Goal: Information Seeking & Learning: Find specific fact

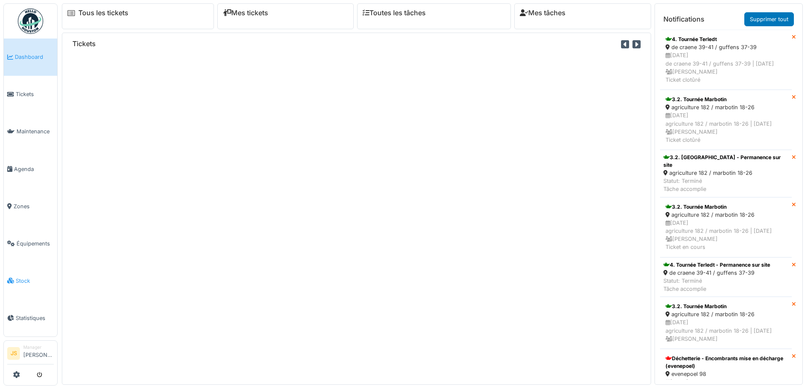
click at [22, 277] on span "Stock" at bounding box center [35, 281] width 38 height 8
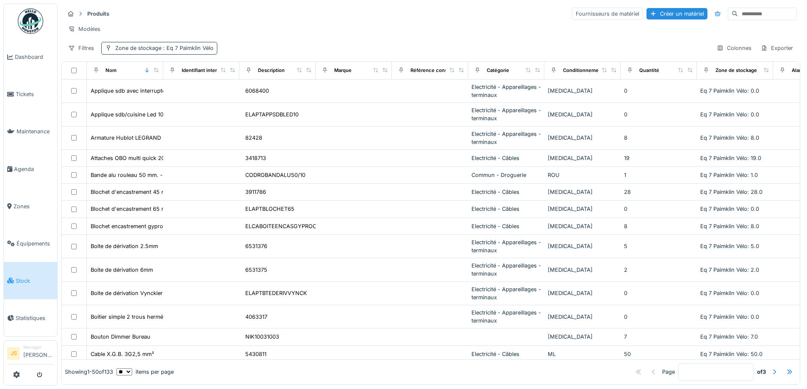
click at [126, 52] on div "Zone de stockage : Eq 7 Paimklin Vélo" at bounding box center [164, 48] width 98 height 8
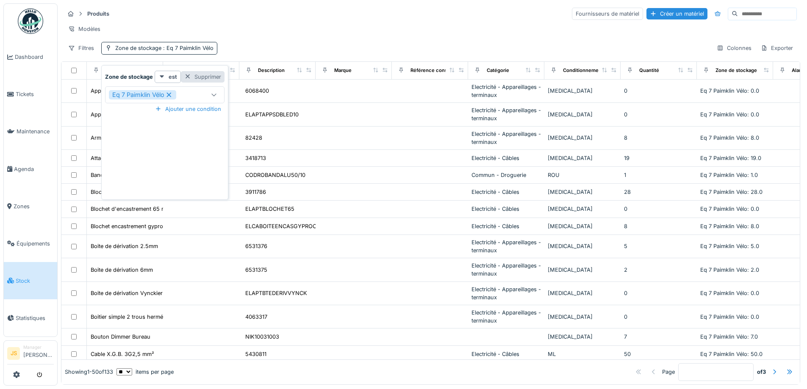
click at [202, 80] on div "Supprimer" at bounding box center [203, 76] width 44 height 11
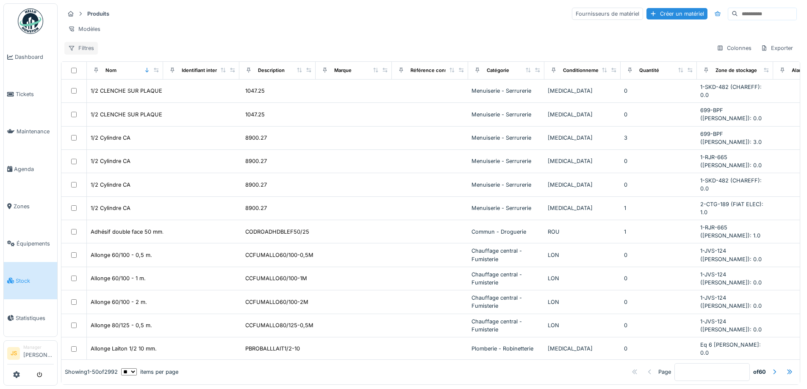
click at [86, 53] on div "Filtres" at bounding box center [80, 48] width 33 height 12
click at [771, 10] on input at bounding box center [767, 14] width 58 height 12
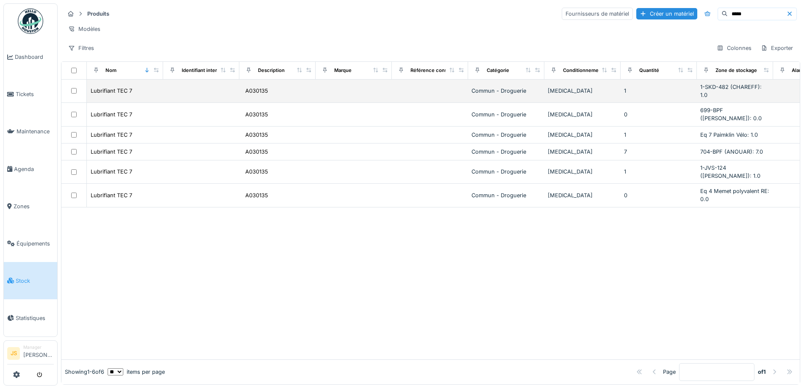
click at [282, 91] on div "A030135" at bounding box center [277, 91] width 69 height 10
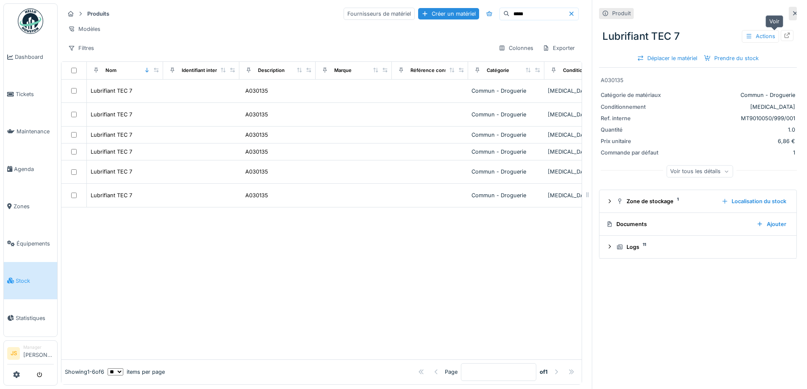
click at [784, 34] on icon at bounding box center [787, 36] width 6 height 6
click at [509, 15] on input "*****" at bounding box center [538, 14] width 58 height 12
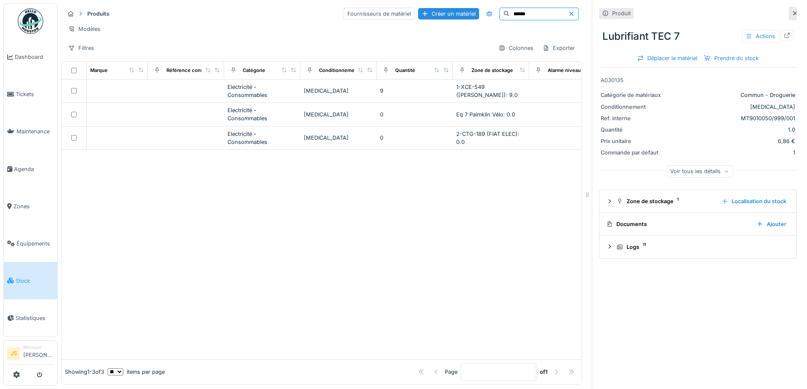
scroll to position [0, 386]
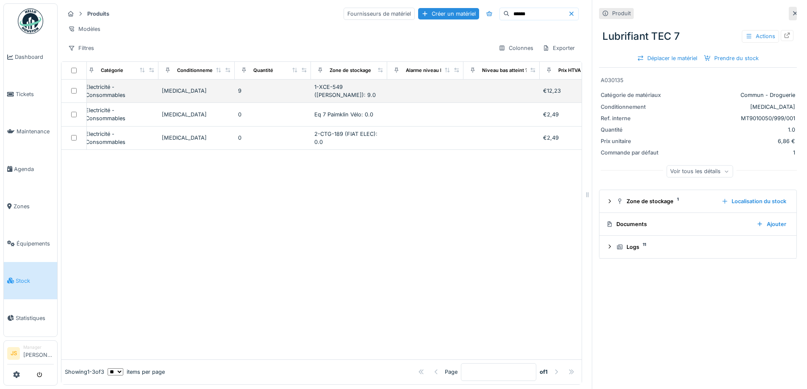
click at [353, 91] on td "1-XCE-549 (ROBERT): 9.0" at bounding box center [349, 91] width 76 height 23
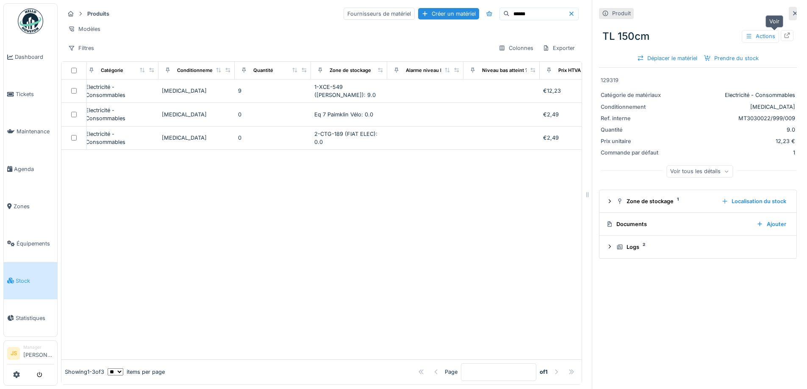
click at [784, 35] on icon at bounding box center [787, 36] width 7 height 6
click at [524, 16] on input "******" at bounding box center [538, 14] width 58 height 12
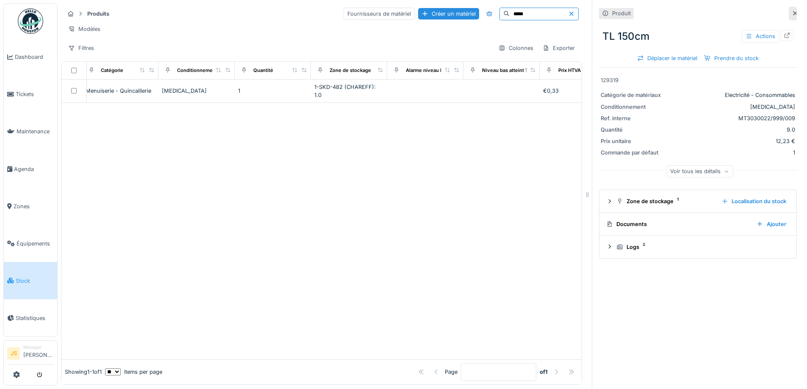
type input "*****"
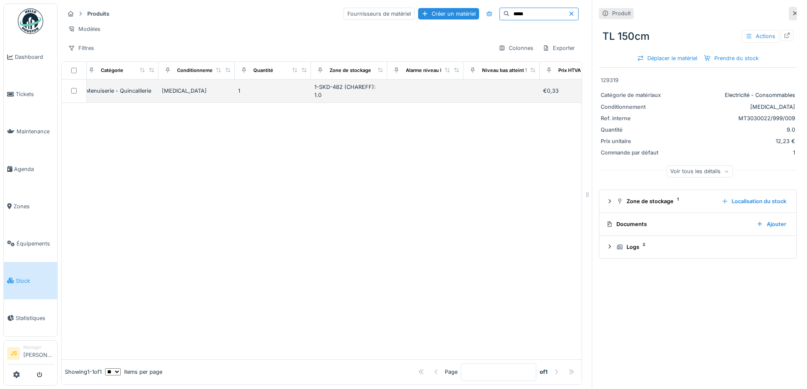
click at [182, 95] on div "[MEDICAL_DATA]" at bounding box center [196, 91] width 69 height 8
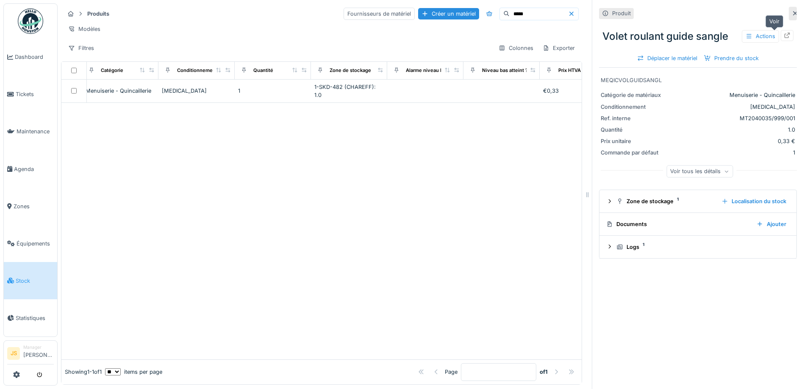
click at [781, 36] on div at bounding box center [787, 35] width 13 height 11
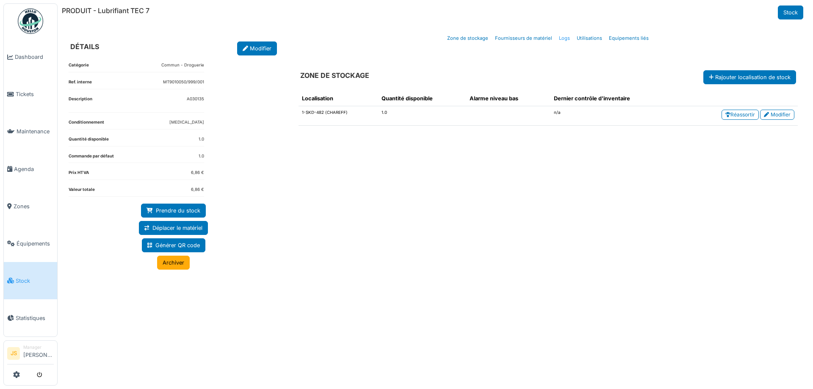
click at [562, 37] on link "Logs" at bounding box center [565, 38] width 18 height 20
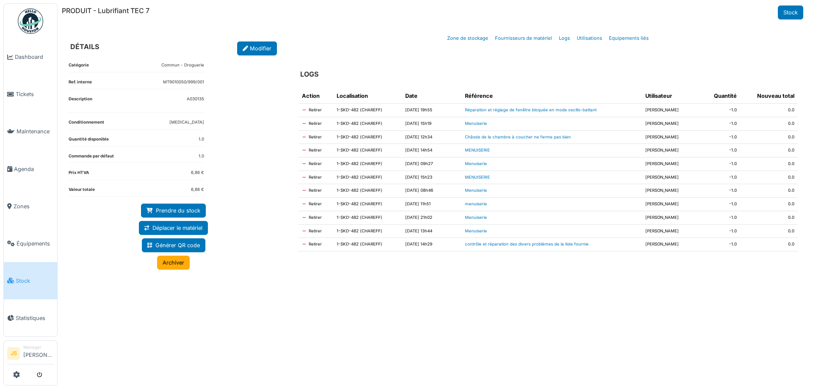
click at [791, 110] on td "0.0" at bounding box center [769, 111] width 58 height 14
drag, startPoint x: 385, startPoint y: 62, endPoint x: 541, endPoint y: 308, distance: 291.5
click at [541, 308] on div "LOGS Action Localisation Date Référence Utilisateur Quantité Nouveau total Reti…" at bounding box center [548, 214] width 513 height 318
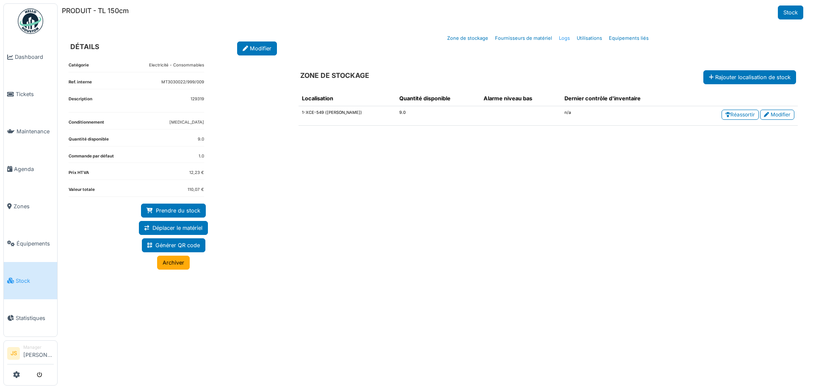
click at [562, 38] on link "Logs" at bounding box center [565, 38] width 18 height 20
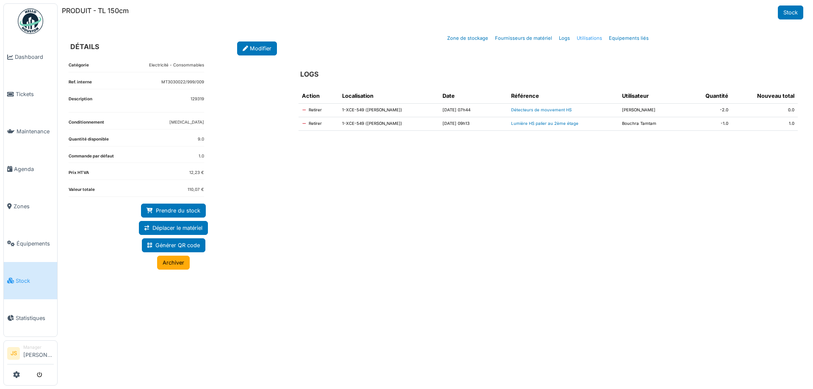
click at [592, 37] on link "Utilisations" at bounding box center [589, 38] width 32 height 20
select select "***"
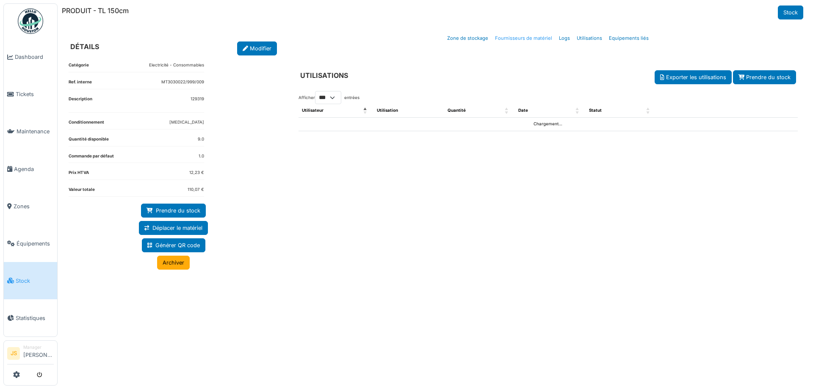
click at [538, 36] on link "Fournisseurs de matériel" at bounding box center [524, 38] width 64 height 20
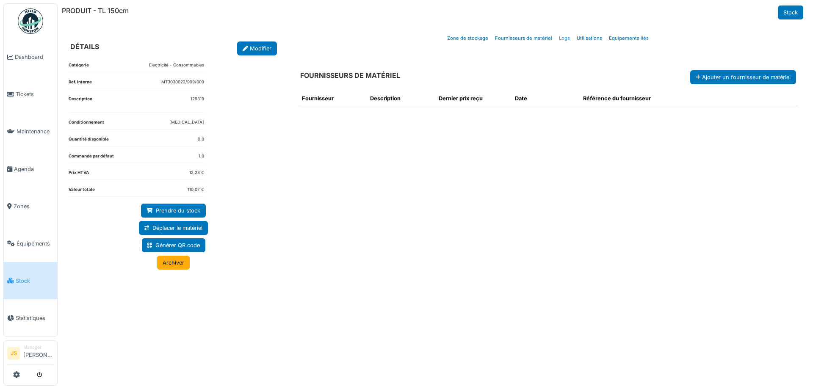
click at [563, 38] on link "Logs" at bounding box center [565, 38] width 18 height 20
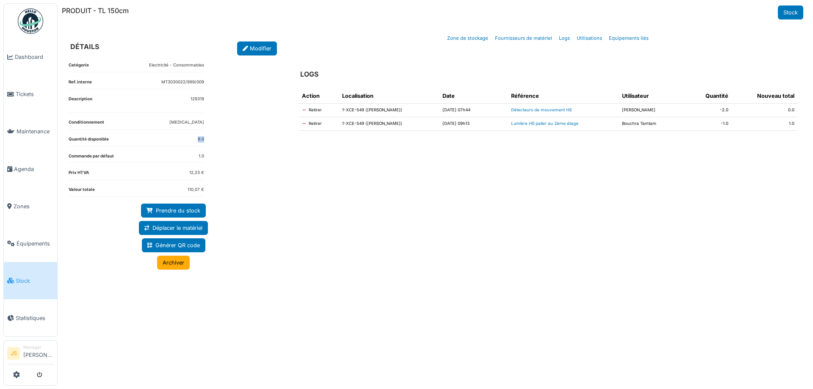
drag, startPoint x: 107, startPoint y: 140, endPoint x: 211, endPoint y: 132, distance: 104.5
click at [211, 132] on div "Catégorie Electricité - Consommables Ref. interne MT3030022/999/009 Description…" at bounding box center [174, 214] width 224 height 318
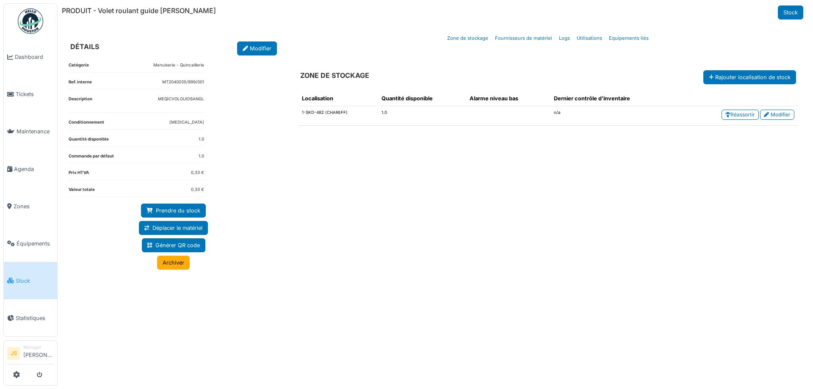
click at [174, 100] on p "MEQICVOLGUIDSANGL" at bounding box center [181, 99] width 46 height 6
drag, startPoint x: 101, startPoint y: 12, endPoint x: 182, endPoint y: 13, distance: 80.9
click at [182, 13] on h6 "PRODUIT - Volet roulant guide [PERSON_NAME]" at bounding box center [139, 11] width 154 height 8
click at [192, 98] on p "MEQICVOLGUIDSANGL" at bounding box center [181, 99] width 46 height 6
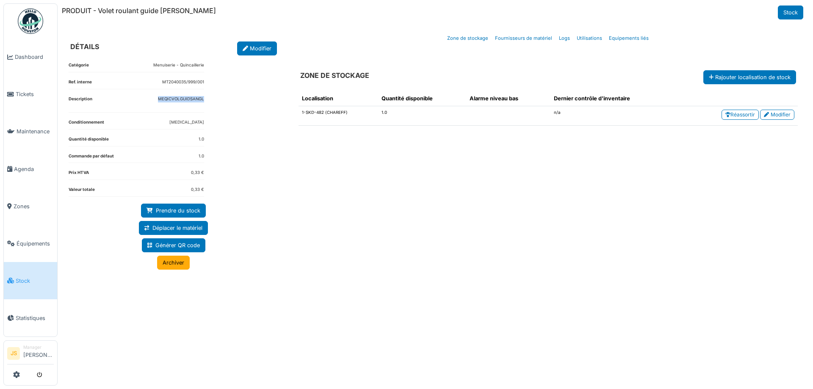
click at [192, 98] on p "MEQICVOLGUIDSANGL" at bounding box center [181, 99] width 46 height 6
copy p "MEQICVOLGUIDSANGL"
